Goal: Task Accomplishment & Management: Manage account settings

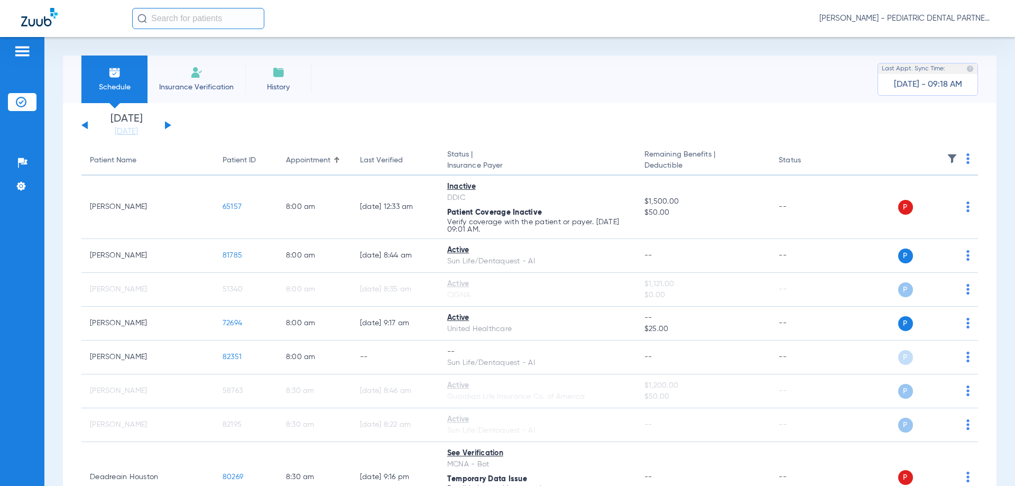
click at [934, 17] on span "[PERSON_NAME] - PEDIATRIC DENTAL PARTNERS SHREVEPORT" at bounding box center [907, 18] width 174 height 11
click at [23, 190] on div at bounding box center [507, 243] width 1015 height 486
click at [27, 191] on li "Settings" at bounding box center [22, 186] width 29 height 18
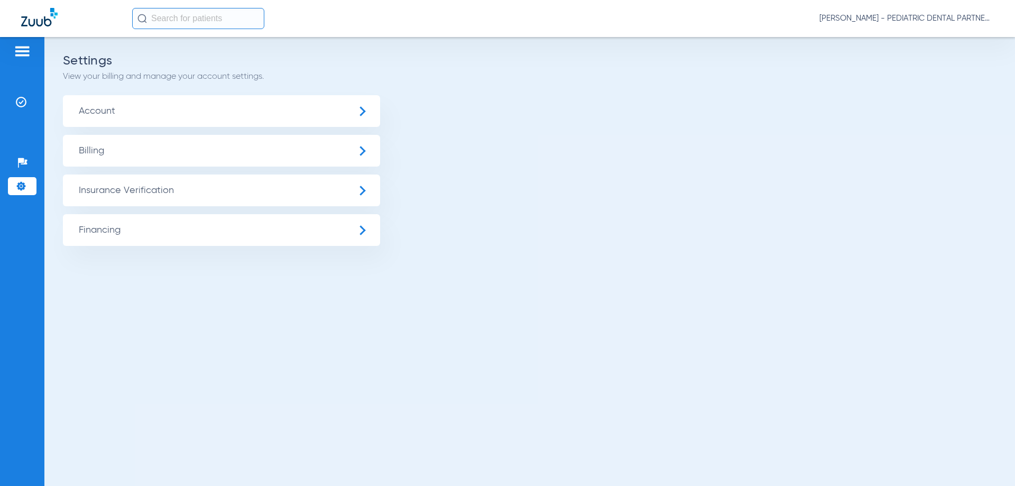
click at [181, 182] on span "Insurance Verification" at bounding box center [221, 190] width 317 height 32
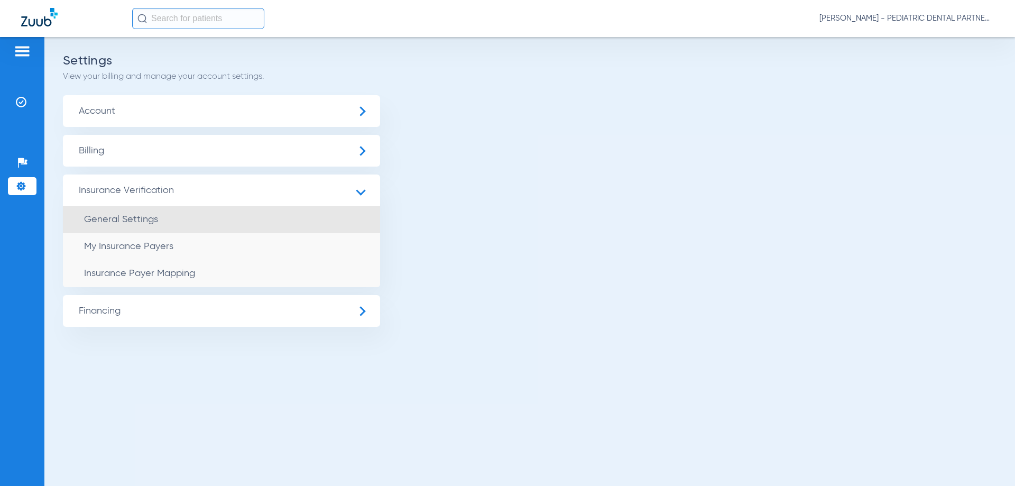
click at [146, 223] on span "General Settings" at bounding box center [121, 220] width 74 height 10
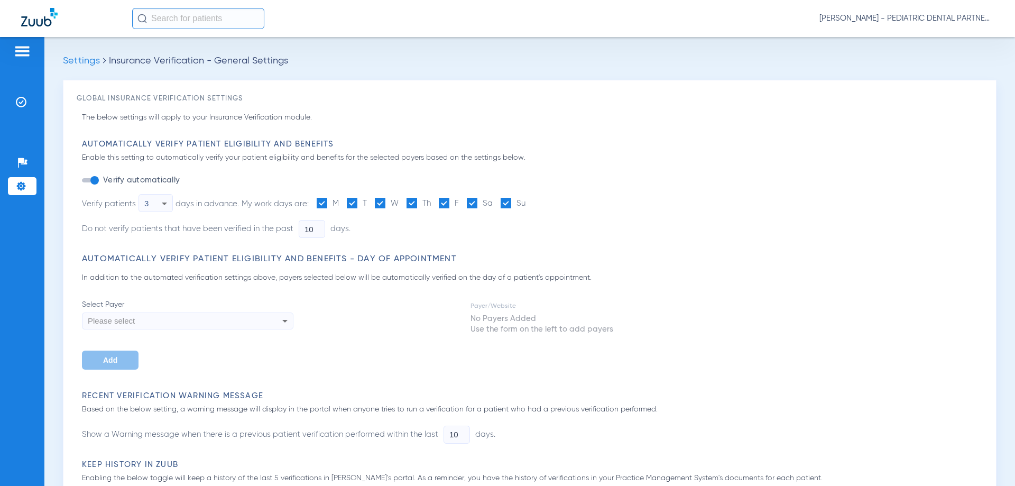
type input "5"
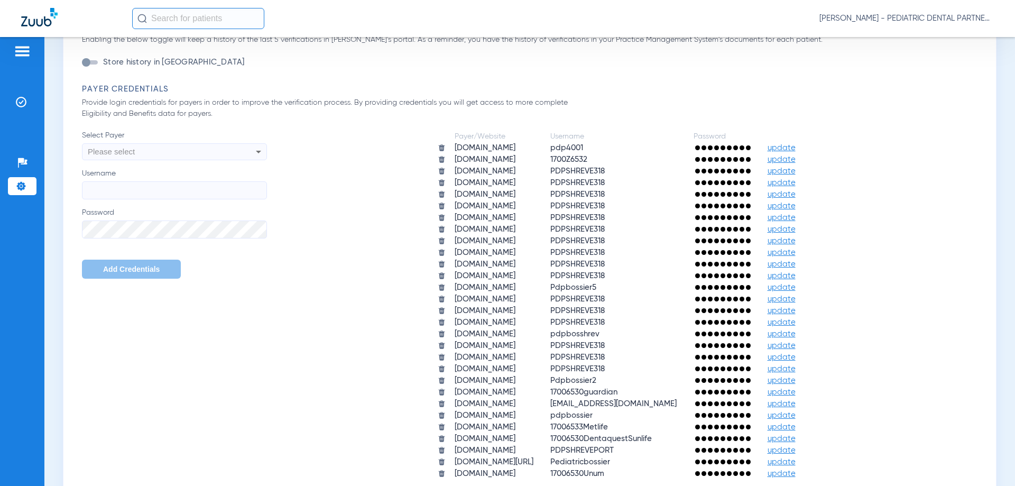
scroll to position [476, 0]
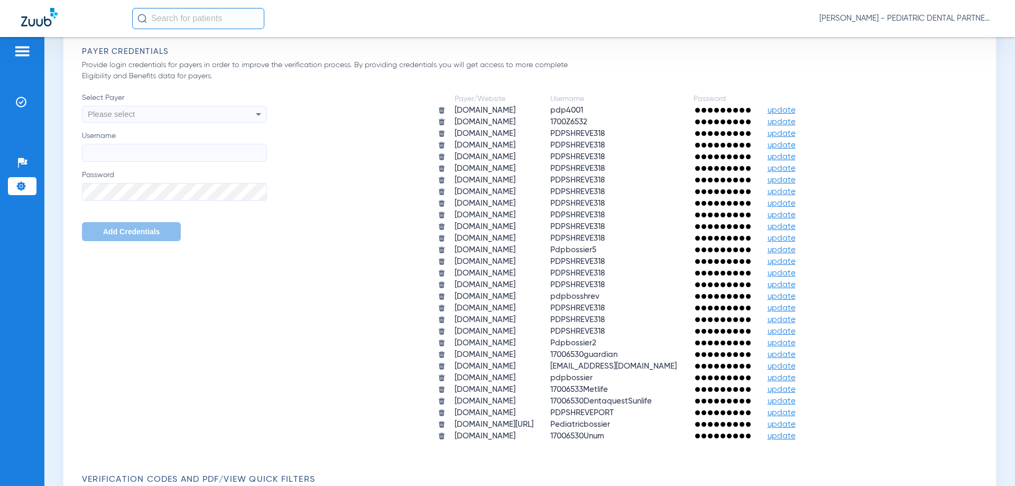
click at [605, 159] on span "PDPSHREVE318" at bounding box center [577, 157] width 54 height 8
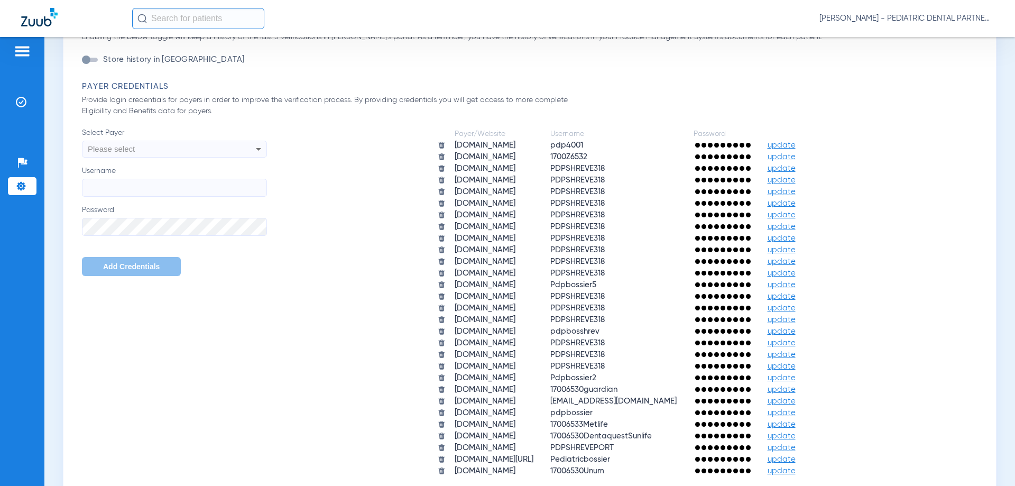
scroll to position [423, 0]
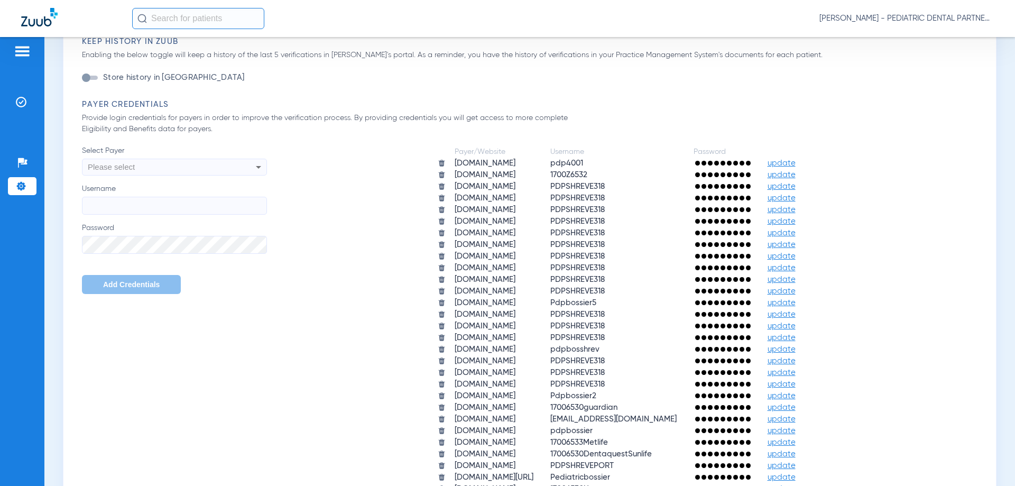
click at [111, 169] on span "Please select" at bounding box center [111, 166] width 47 height 9
type input "h"
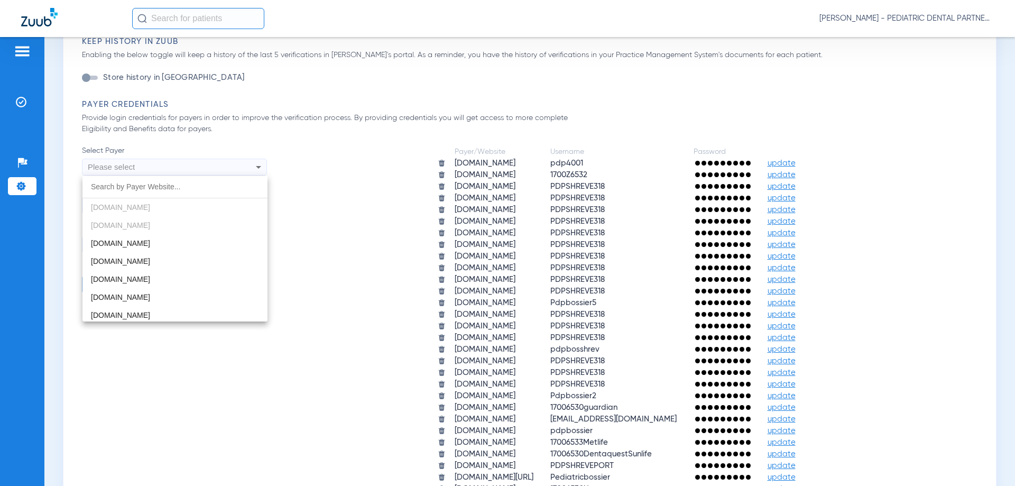
click at [353, 89] on div at bounding box center [507, 243] width 1015 height 486
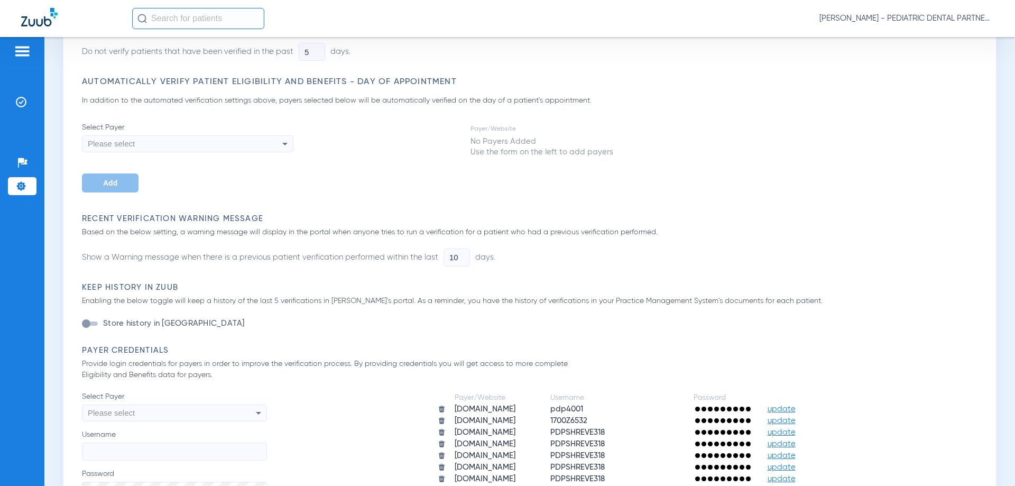
scroll to position [159, 0]
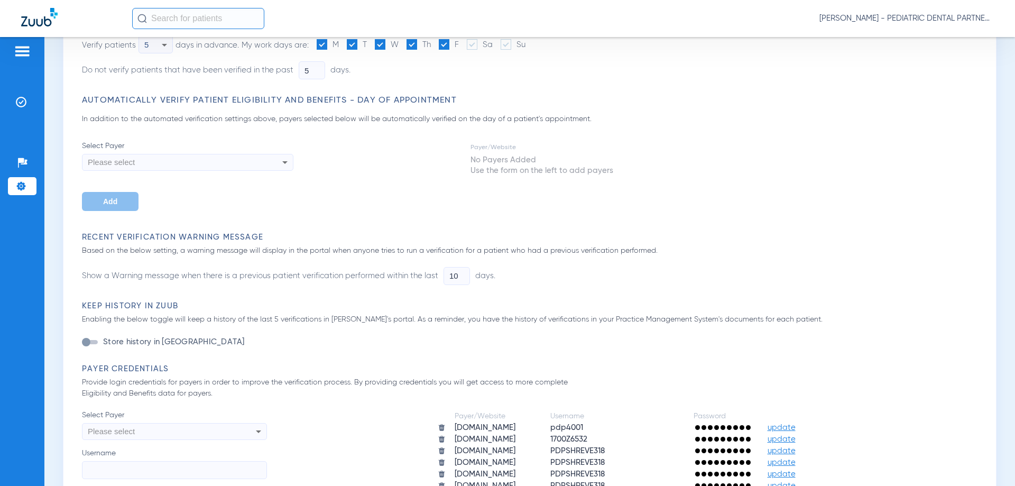
click at [131, 161] on span "Please select" at bounding box center [111, 162] width 47 height 9
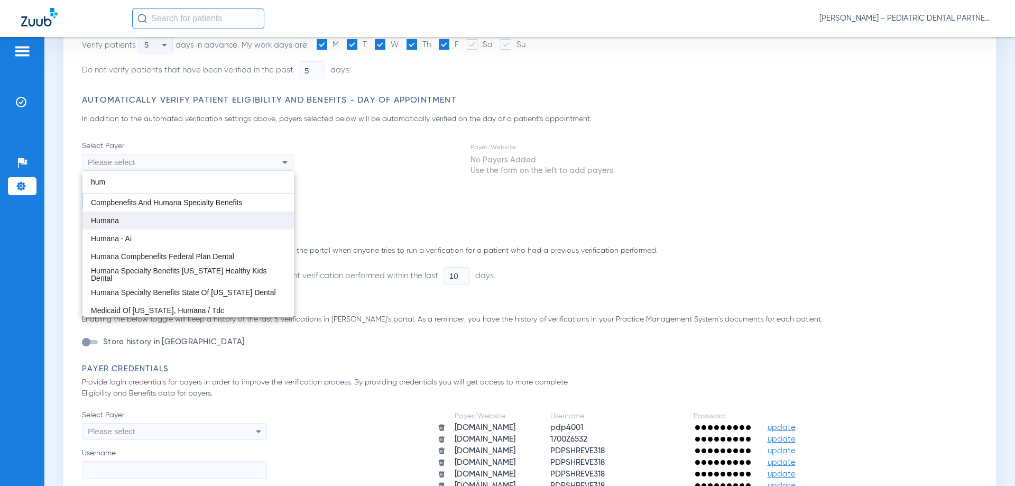
type input "hum"
click at [123, 221] on mat-option "Humana" at bounding box center [188, 221] width 212 height 18
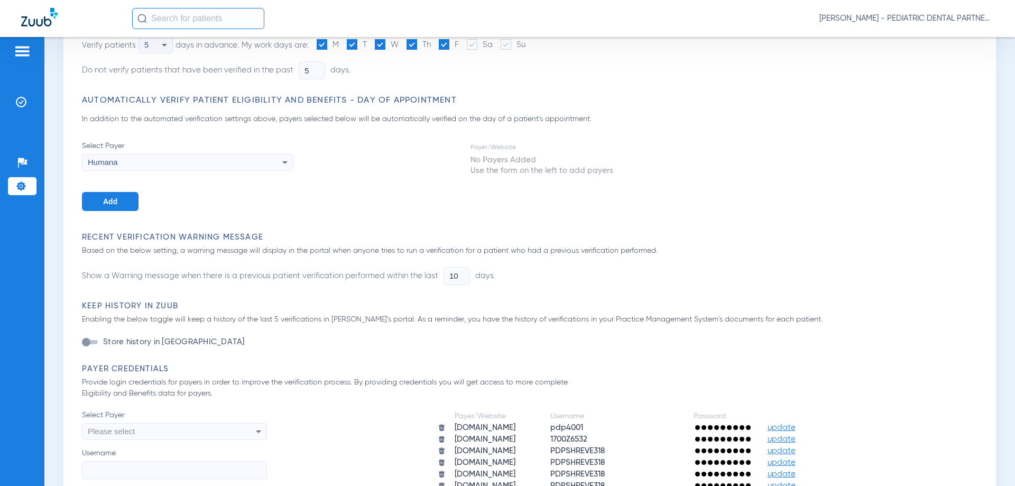
click at [119, 203] on button "Add" at bounding box center [110, 201] width 57 height 19
click at [504, 159] on div "Humana" at bounding box center [493, 161] width 45 height 13
click at [504, 161] on div "Humana" at bounding box center [493, 161] width 45 height 13
click at [516, 159] on td "Humana" at bounding box center [493, 161] width 47 height 14
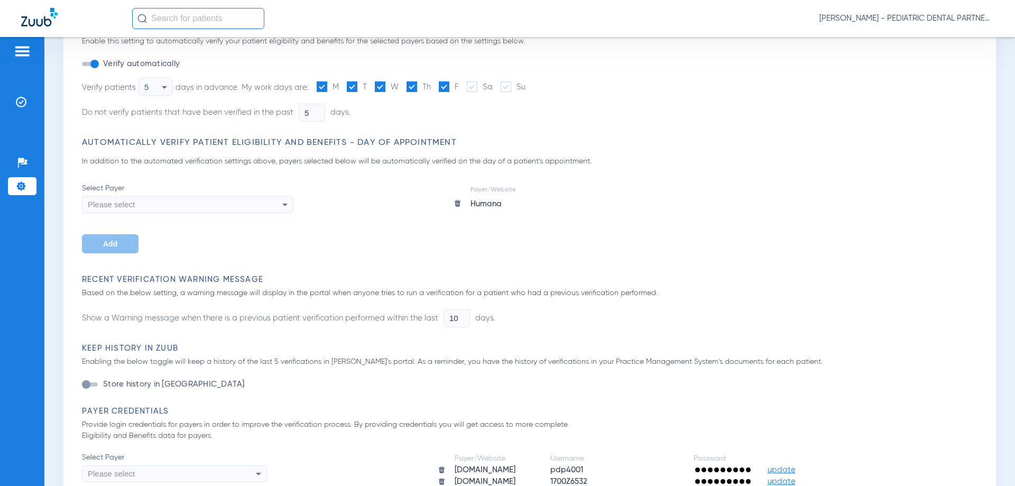
scroll to position [106, 0]
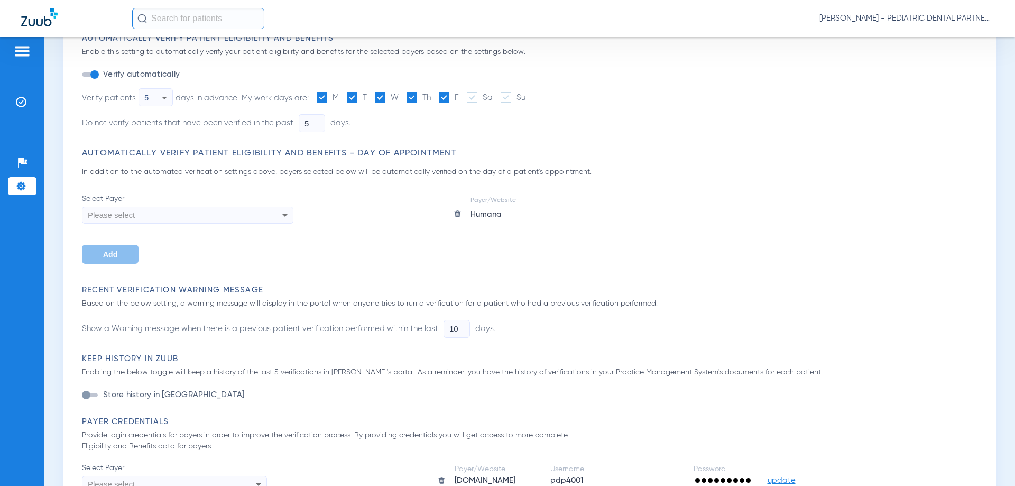
click at [252, 207] on div "Please select" at bounding box center [187, 215] width 210 height 18
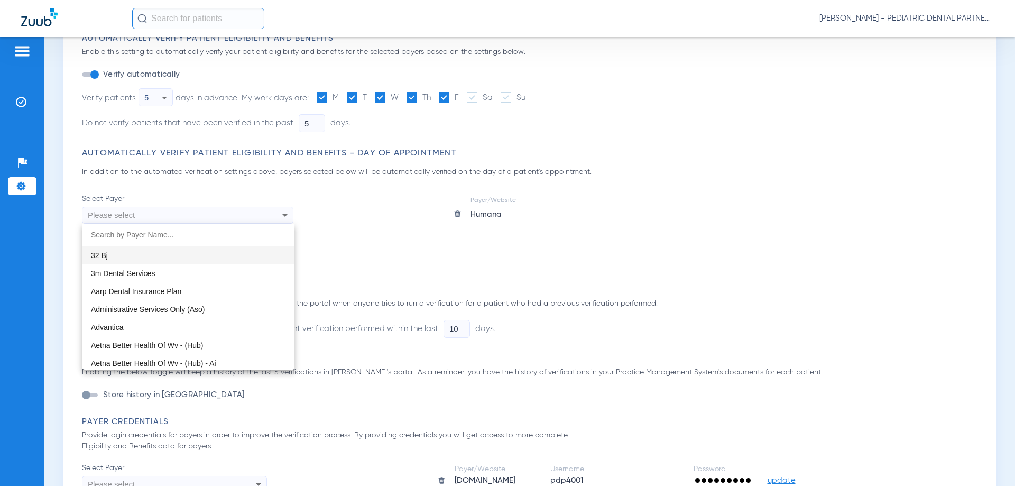
click at [452, 214] on div at bounding box center [507, 243] width 1015 height 486
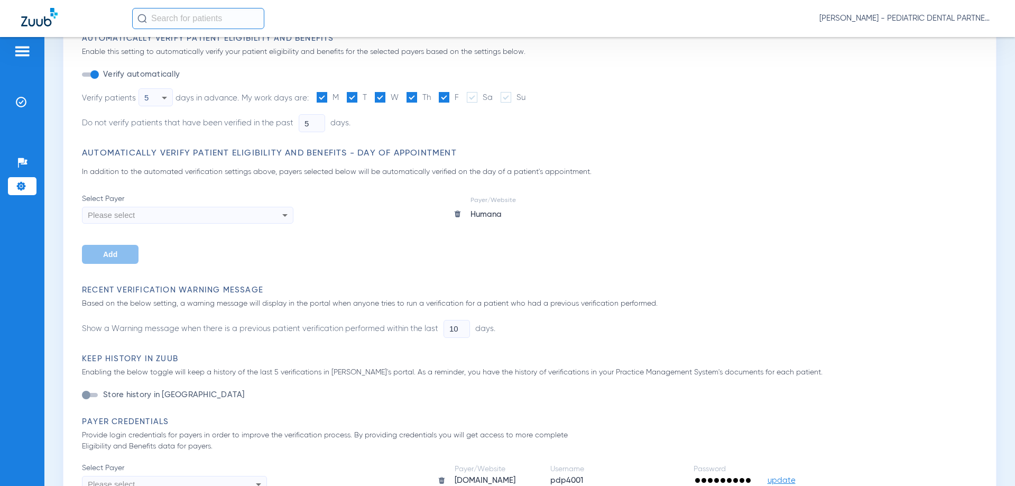
click at [461, 212] on img at bounding box center [458, 214] width 8 height 8
click at [540, 220] on td "No Payers Added Use the form on the left to add payers" at bounding box center [542, 218] width 144 height 22
click at [171, 223] on div "Please select" at bounding box center [168, 215] width 160 height 18
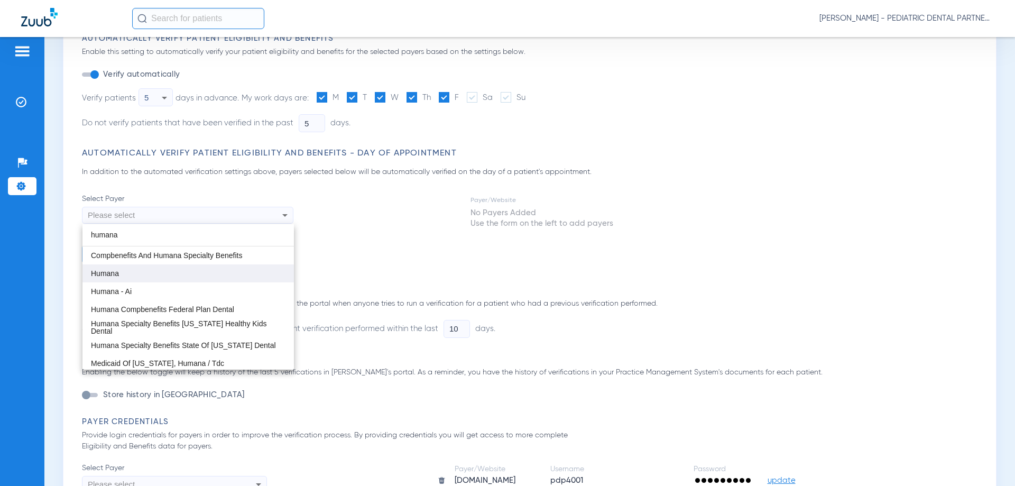
type input "humana"
click at [144, 270] on mat-option "Humana" at bounding box center [188, 273] width 212 height 18
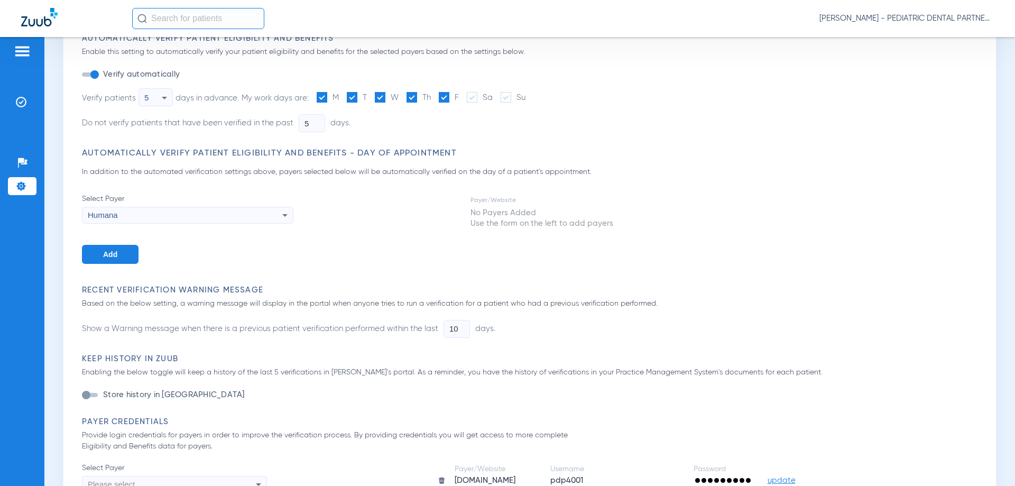
click at [525, 216] on td "No Payers Added Use the form on the left to add payers" at bounding box center [542, 218] width 144 height 22
click at [525, 215] on td "No Payers Added Use the form on the left to add payers" at bounding box center [542, 218] width 144 height 22
click at [497, 222] on td "No Payers Added Use the form on the left to add payers" at bounding box center [542, 218] width 144 height 22
drag, startPoint x: 497, startPoint y: 222, endPoint x: 481, endPoint y: 214, distance: 18.2
click at [481, 214] on td "No Payers Added Use the form on the left to add payers" at bounding box center [542, 218] width 144 height 22
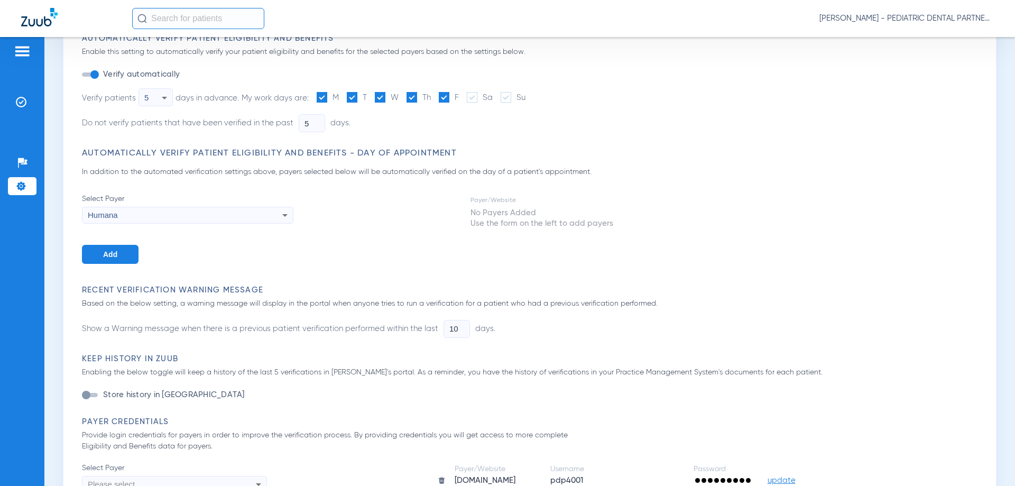
drag, startPoint x: 481, startPoint y: 214, endPoint x: 582, endPoint y: 187, distance: 105.0
drag, startPoint x: 582, startPoint y: 187, endPoint x: 483, endPoint y: 213, distance: 102.9
drag, startPoint x: 483, startPoint y: 213, endPoint x: 482, endPoint y: 200, distance: 12.7
click at [482, 200] on td "Payer/Website" at bounding box center [542, 201] width 144 height 12
click at [481, 199] on td "Payer/Website" at bounding box center [542, 201] width 144 height 12
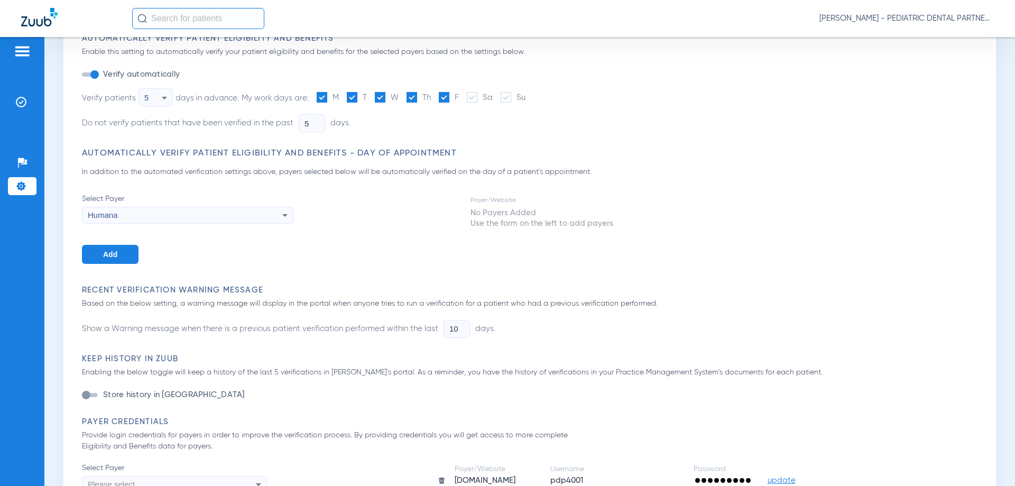
drag, startPoint x: 481, startPoint y: 199, endPoint x: 502, endPoint y: 197, distance: 21.3
drag, startPoint x: 502, startPoint y: 197, endPoint x: 474, endPoint y: 205, distance: 28.6
click at [474, 205] on td "Payer/Website" at bounding box center [542, 201] width 144 height 12
drag, startPoint x: 480, startPoint y: 197, endPoint x: 472, endPoint y: 220, distance: 24.6
click at [472, 220] on td "No Payers Added Use the form on the left to add payers" at bounding box center [542, 218] width 144 height 22
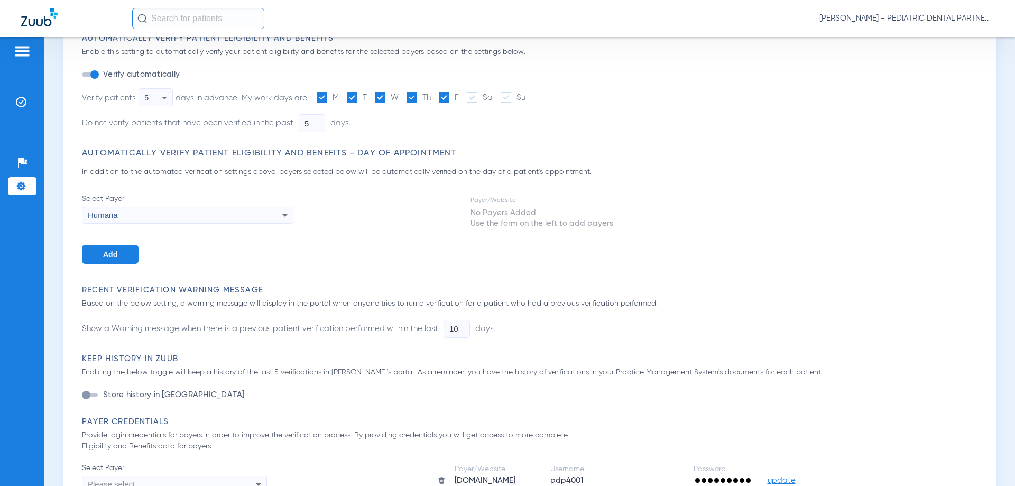
drag, startPoint x: 513, startPoint y: 215, endPoint x: 486, endPoint y: 210, distance: 27.3
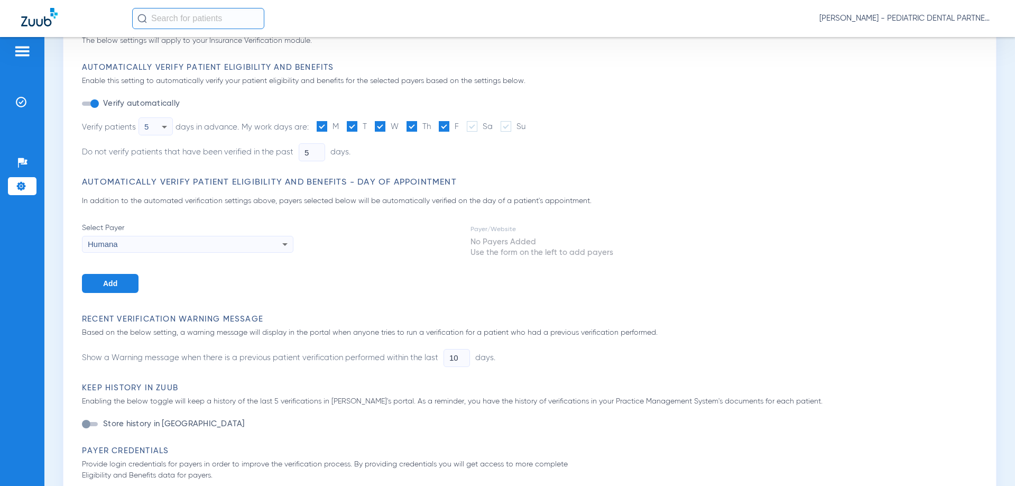
scroll to position [53, 0]
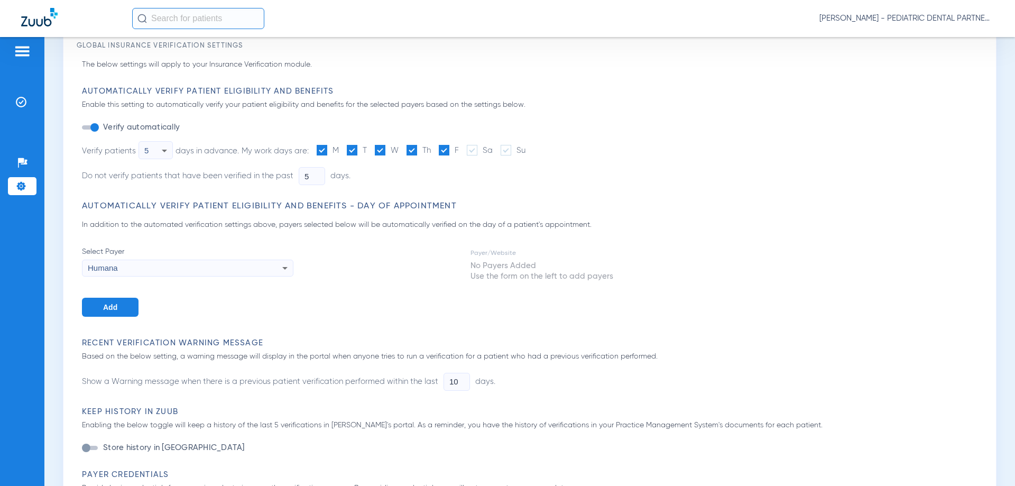
drag, startPoint x: 495, startPoint y: 264, endPoint x: 90, endPoint y: 310, distance: 407.1
click at [90, 310] on button "Add" at bounding box center [110, 307] width 57 height 19
drag, startPoint x: 507, startPoint y: 268, endPoint x: 499, endPoint y: 260, distance: 10.5
click at [499, 260] on td "Humana" at bounding box center [493, 267] width 47 height 14
click at [490, 251] on td "Payer/Website" at bounding box center [493, 253] width 47 height 12
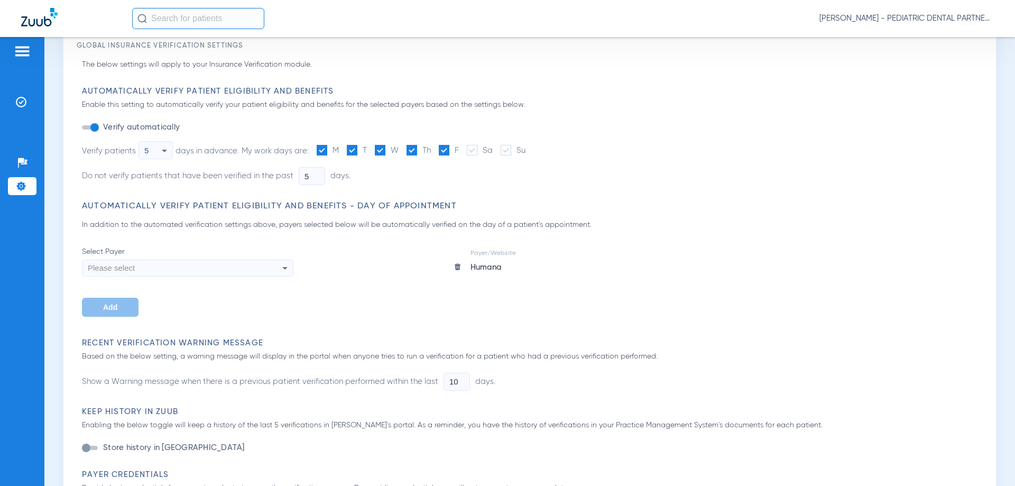
click at [490, 251] on td "Payer/Website" at bounding box center [493, 253] width 47 height 12
drag, startPoint x: 490, startPoint y: 251, endPoint x: 484, endPoint y: 245, distance: 8.6
click at [484, 245] on app-automatic-verify-payers-selection "Automatically Verify Patient Eligibility and Benefits - Day of Appointment In a…" at bounding box center [532, 259] width 901 height 116
drag, startPoint x: 499, startPoint y: 253, endPoint x: 486, endPoint y: 264, distance: 16.5
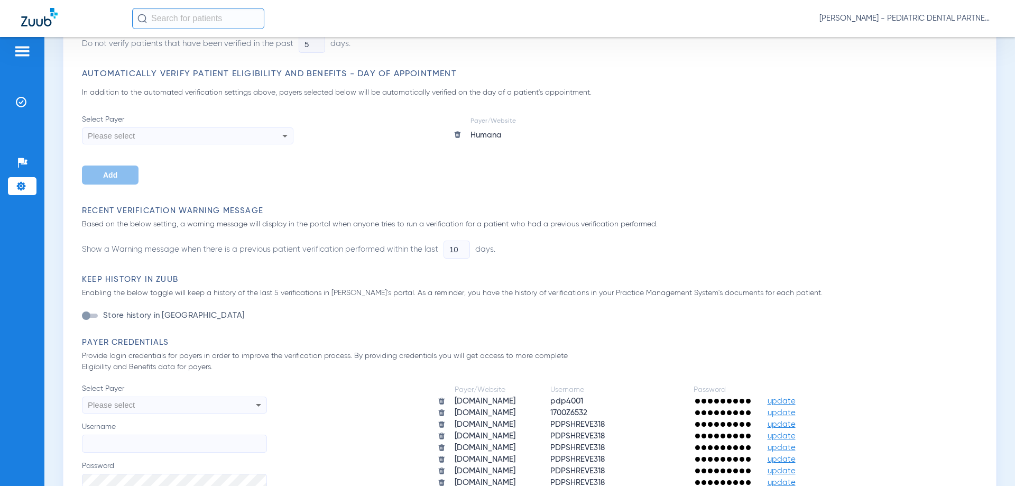
scroll to position [212, 0]
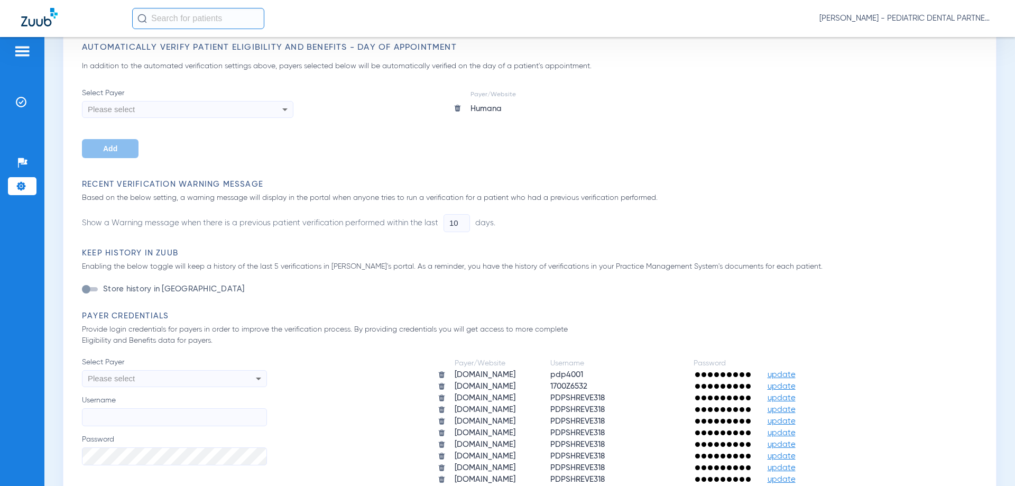
drag, startPoint x: 490, startPoint y: 112, endPoint x: 554, endPoint y: 103, distance: 64.6
click at [554, 103] on div "Select Payer Please select Add Payer/Website Humana" at bounding box center [532, 123] width 901 height 70
click at [522, 91] on div "Select Payer Please select Add Payer/Website Humana" at bounding box center [532, 123] width 901 height 70
click at [495, 93] on td "Payer/Website" at bounding box center [493, 95] width 47 height 12
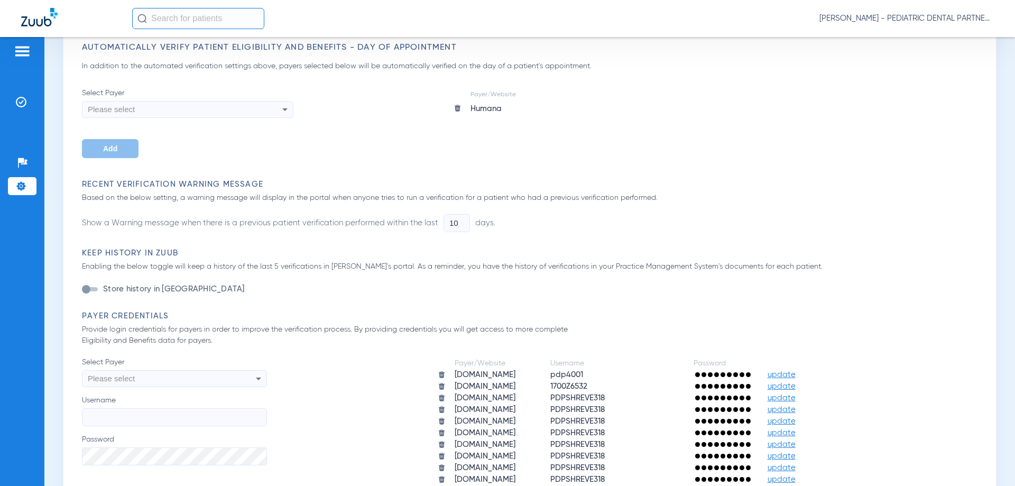
drag, startPoint x: 495, startPoint y: 93, endPoint x: 485, endPoint y: 94, distance: 10.1
click at [485, 94] on td "Payer/Website" at bounding box center [493, 95] width 47 height 12
click at [484, 94] on td "Payer/Website" at bounding box center [493, 95] width 47 height 12
click at [530, 104] on div "Select Payer Please select Add Payer/Website Humana" at bounding box center [532, 123] width 901 height 70
click at [521, 93] on div "Select Payer Please select Add Payer/Website Humana" at bounding box center [532, 123] width 901 height 70
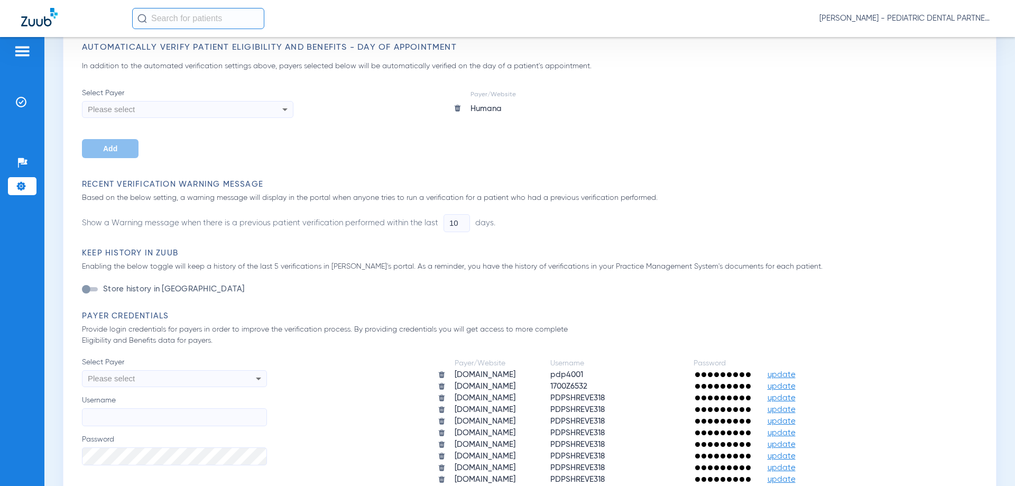
click at [519, 91] on div "Select Payer Please select Add Payer/Website Humana" at bounding box center [532, 123] width 901 height 70
click at [509, 91] on td "Payer/Website" at bounding box center [493, 95] width 47 height 12
click at [503, 93] on td "Payer/Website" at bounding box center [493, 95] width 47 height 12
click at [505, 93] on td "Payer/Website" at bounding box center [493, 95] width 47 height 12
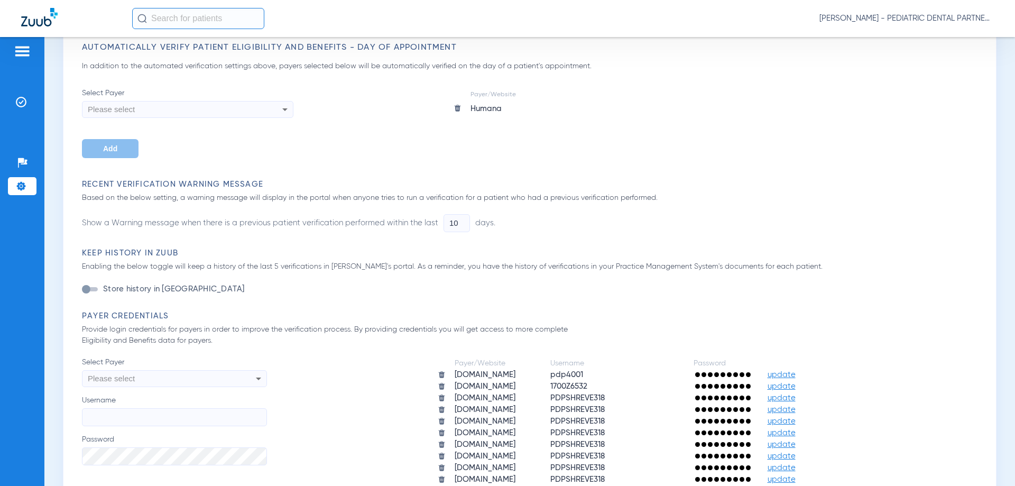
click at [505, 93] on td "Payer/Website" at bounding box center [493, 95] width 47 height 12
click at [536, 95] on div "Select Payer Please select Add Payer/Website Humana" at bounding box center [532, 123] width 901 height 70
click at [487, 110] on div "Humana" at bounding box center [493, 108] width 45 height 13
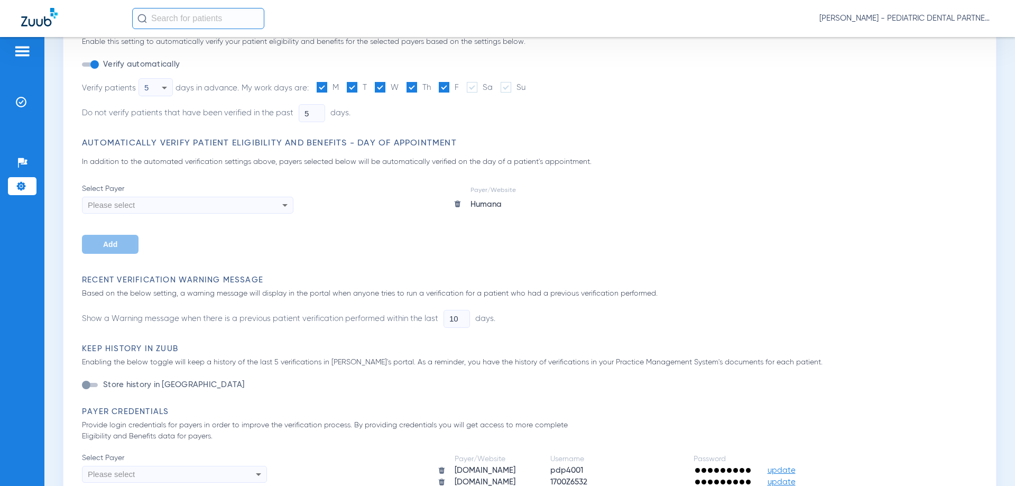
scroll to position [106, 0]
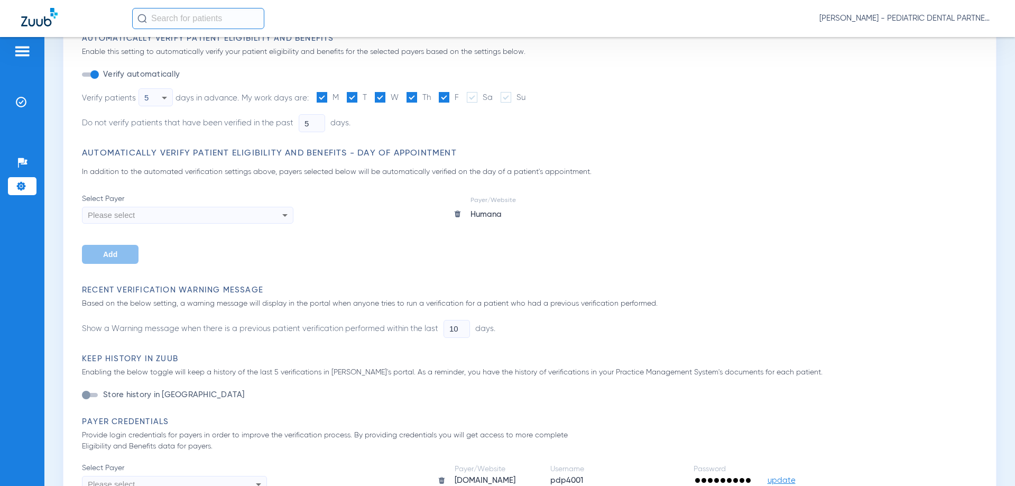
click at [486, 217] on div "Humana" at bounding box center [493, 214] width 45 height 13
click at [499, 217] on div "Humana" at bounding box center [493, 214] width 45 height 13
click at [502, 217] on div "Humana" at bounding box center [493, 214] width 45 height 13
click at [510, 200] on td "Payer/Website" at bounding box center [493, 201] width 47 height 12
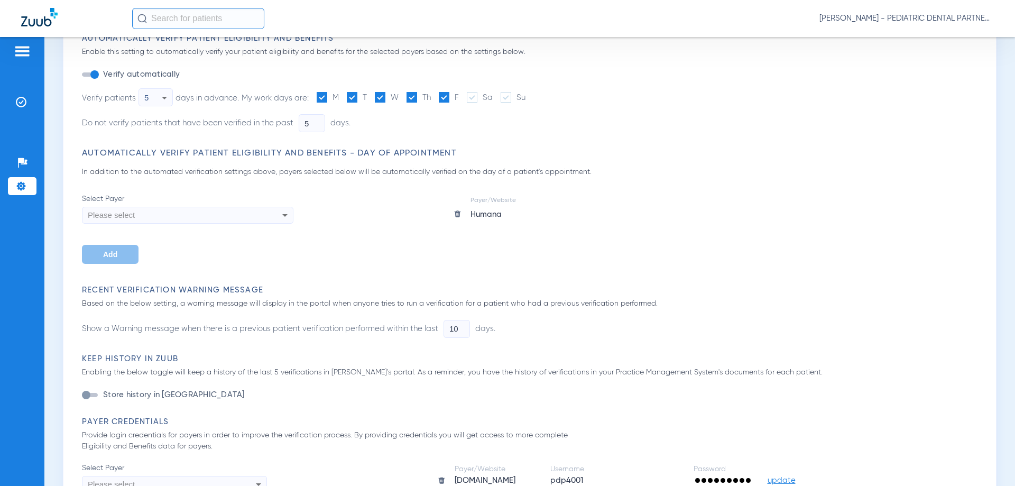
click at [510, 200] on td "Payer/Website" at bounding box center [493, 201] width 47 height 12
click at [473, 194] on table "Payer/Website Humana" at bounding box center [485, 208] width 66 height 29
click at [508, 214] on div "Humana" at bounding box center [493, 214] width 45 height 13
drag, startPoint x: 509, startPoint y: 221, endPoint x: 506, endPoint y: 228, distance: 8.4
click at [509, 225] on div "Payer/Website Humana" at bounding box center [485, 229] width 66 height 70
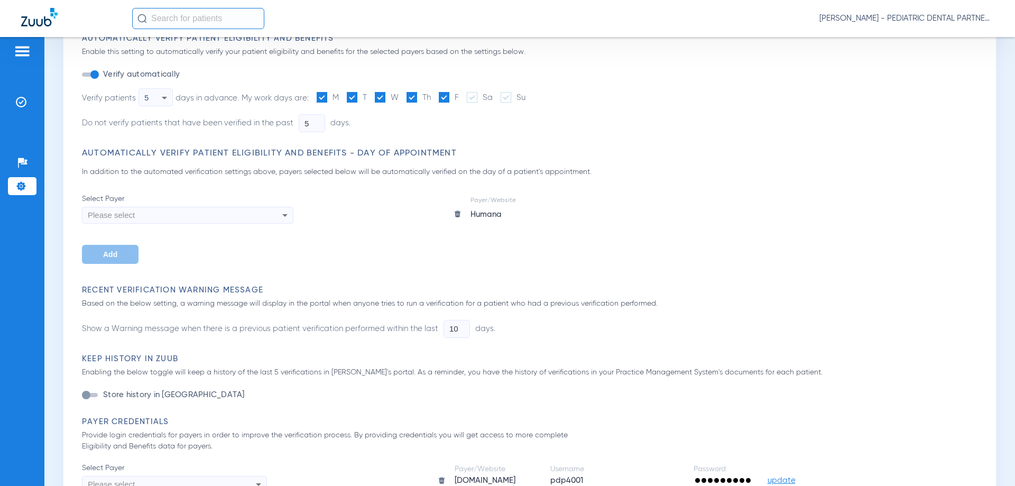
click at [491, 238] on div "Payer/Website Humana" at bounding box center [485, 229] width 66 height 70
click at [479, 242] on div "Payer/Website Humana" at bounding box center [485, 229] width 66 height 70
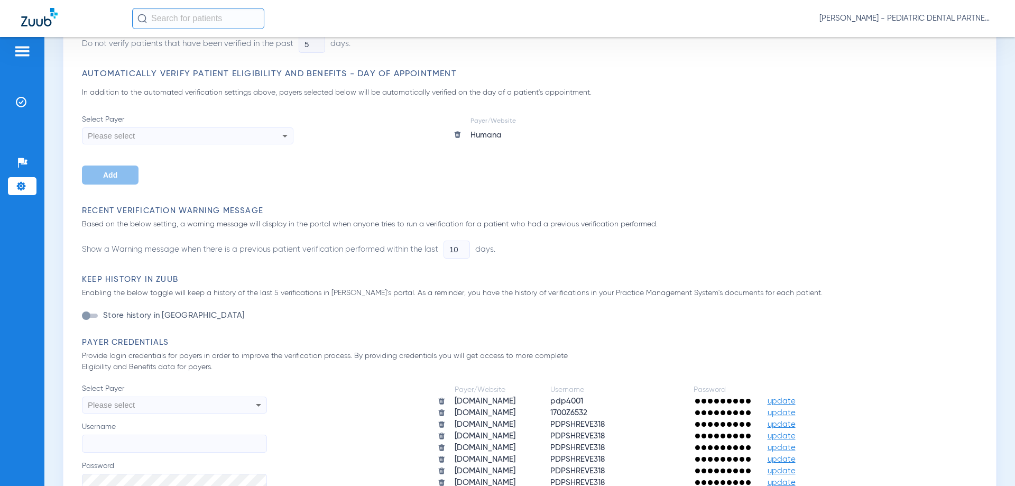
scroll to position [159, 0]
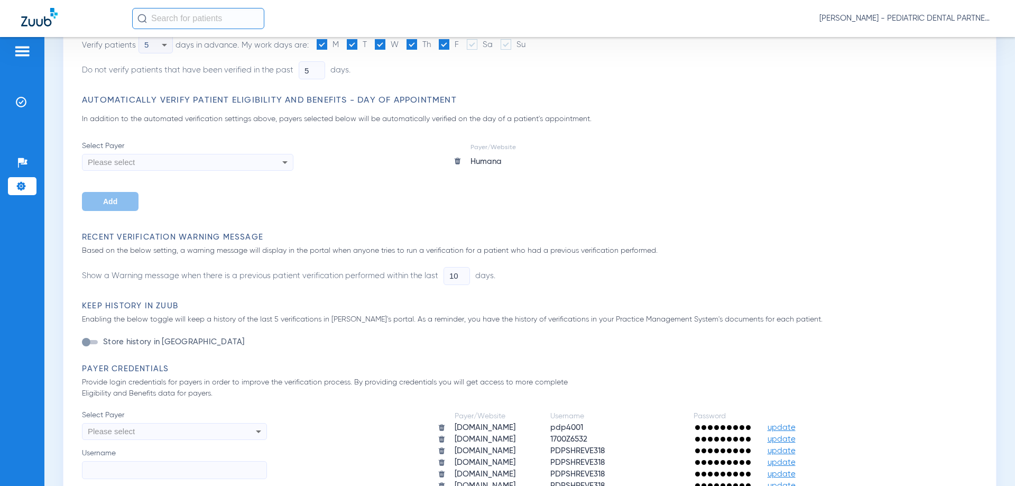
click at [459, 160] on img at bounding box center [458, 161] width 8 height 8
